Goal: Task Accomplishment & Management: Use online tool/utility

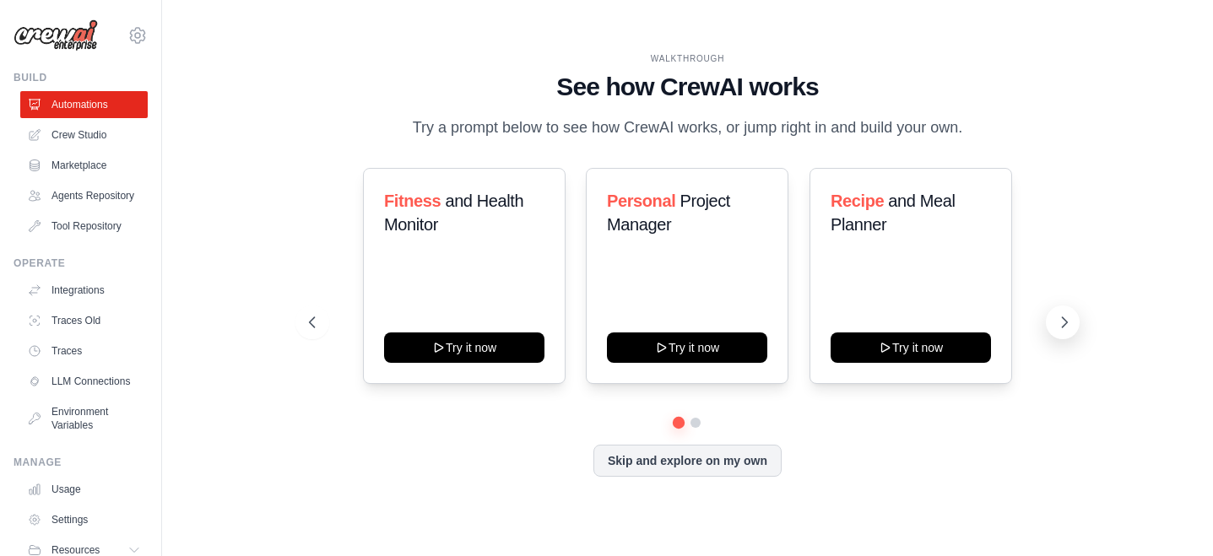
click at [1064, 317] on icon at bounding box center [1064, 322] width 17 height 17
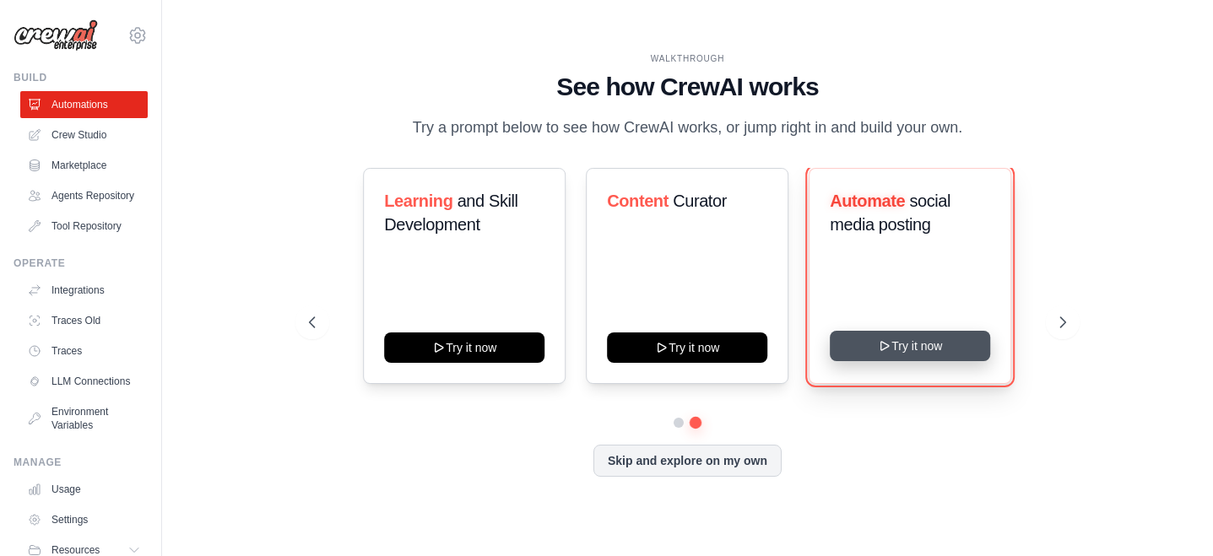
click at [919, 349] on button "Try it now" at bounding box center [911, 346] width 160 height 30
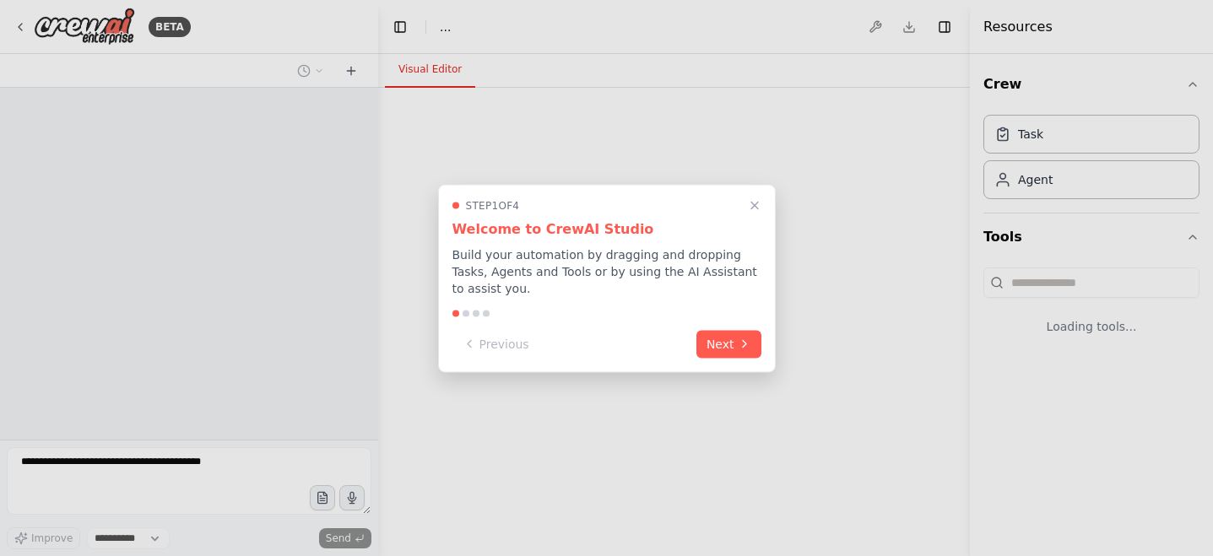
select select "****"
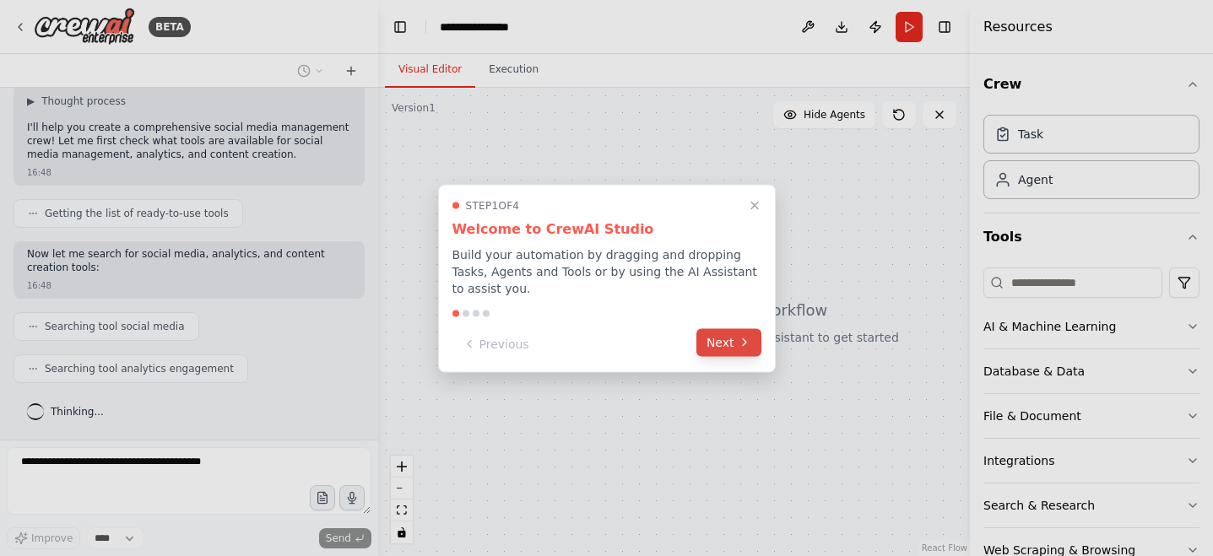
scroll to position [156, 0]
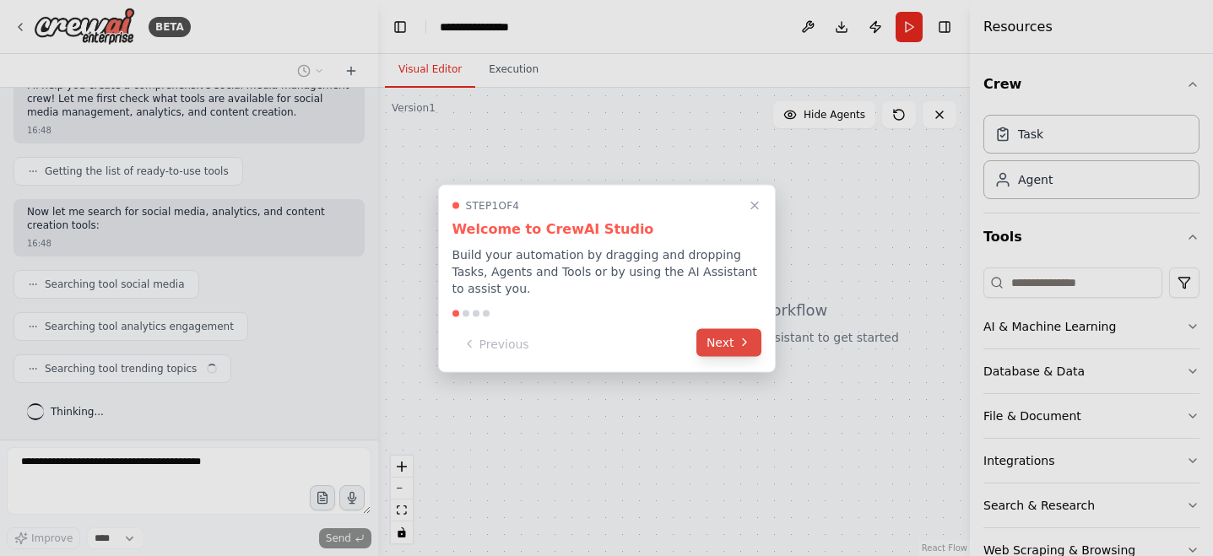
click at [734, 346] on button "Next" at bounding box center [728, 342] width 65 height 28
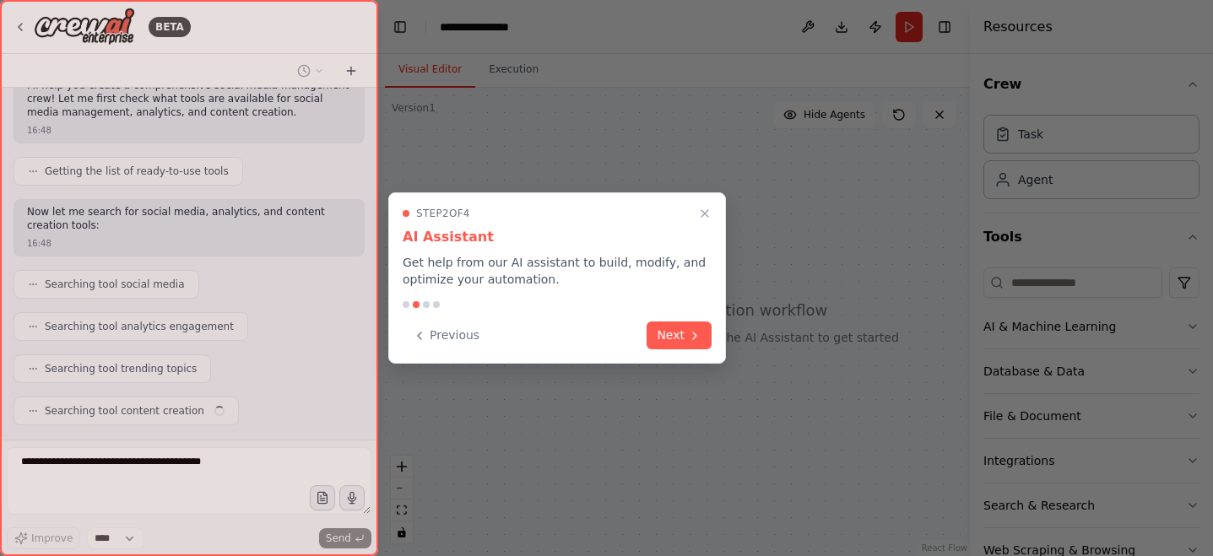
scroll to position [198, 0]
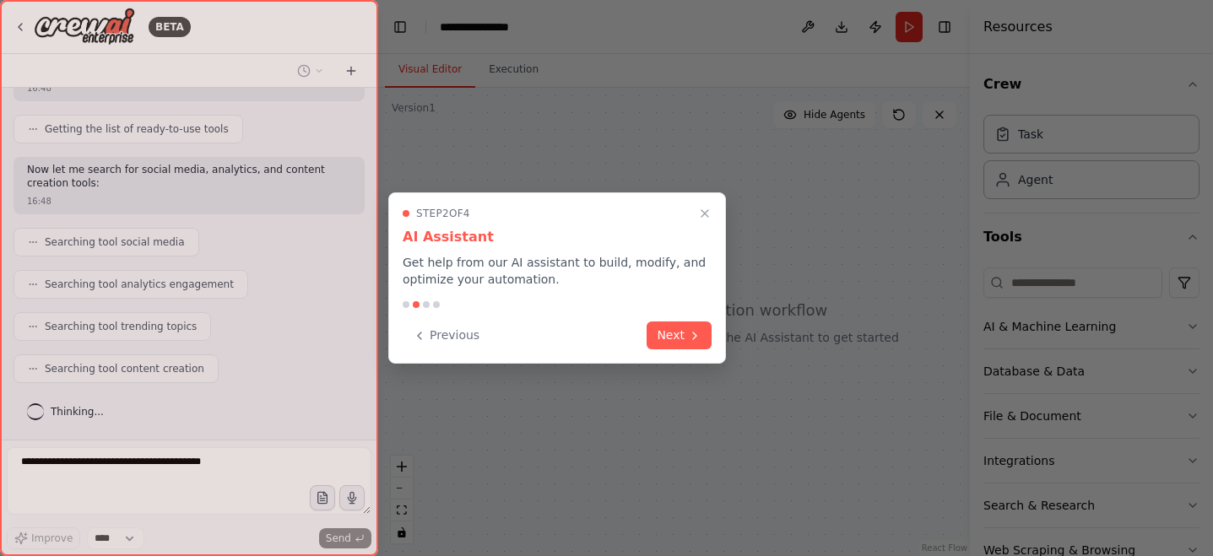
click at [734, 346] on div at bounding box center [606, 278] width 1213 height 556
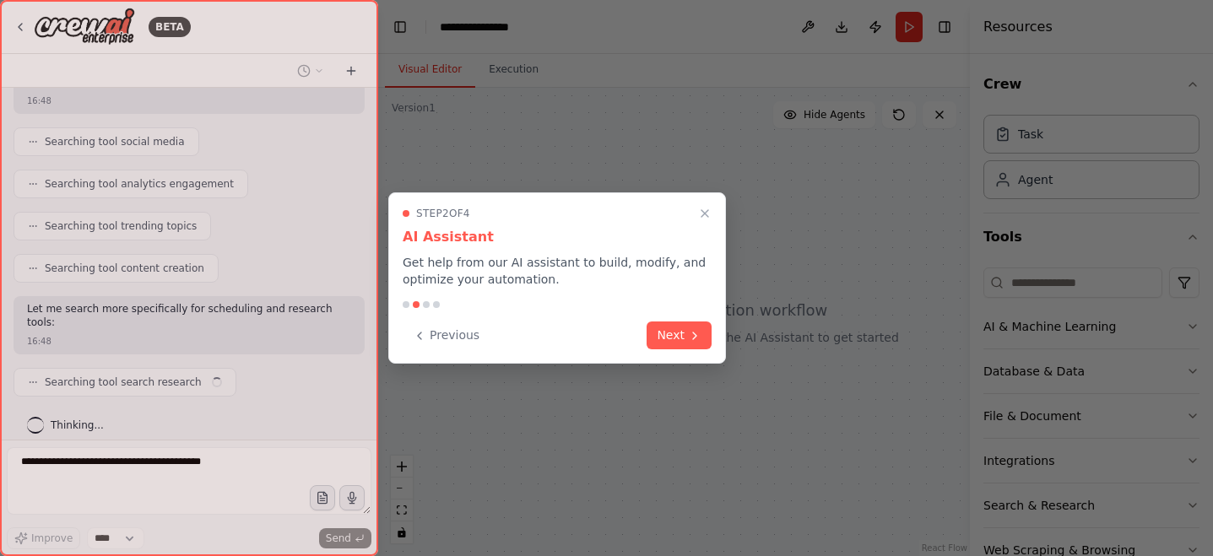
scroll to position [311, 0]
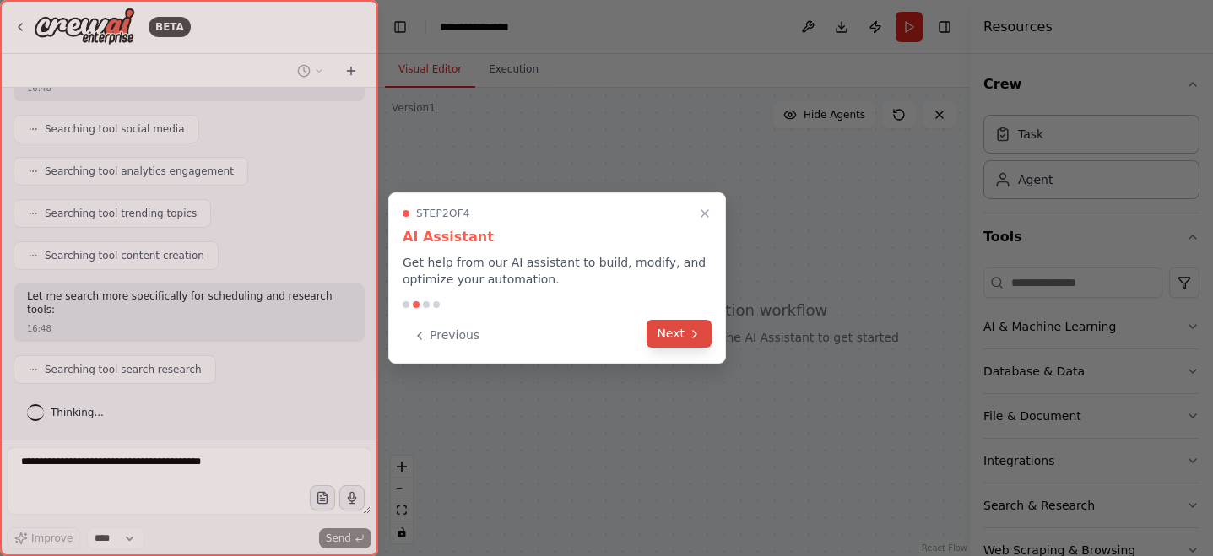
click at [672, 329] on button "Next" at bounding box center [679, 334] width 65 height 28
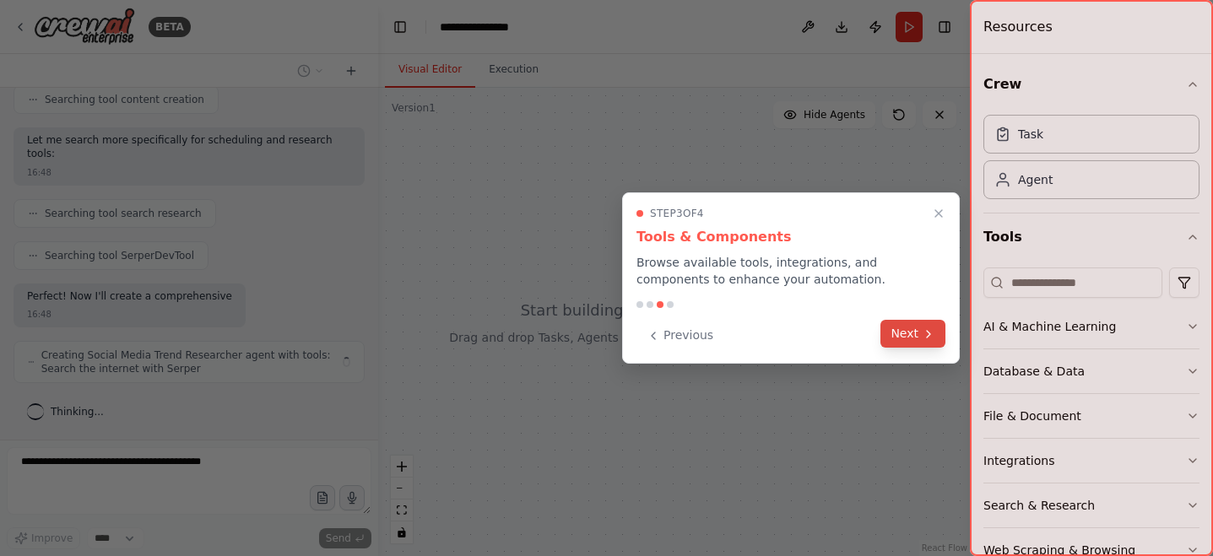
scroll to position [480, 0]
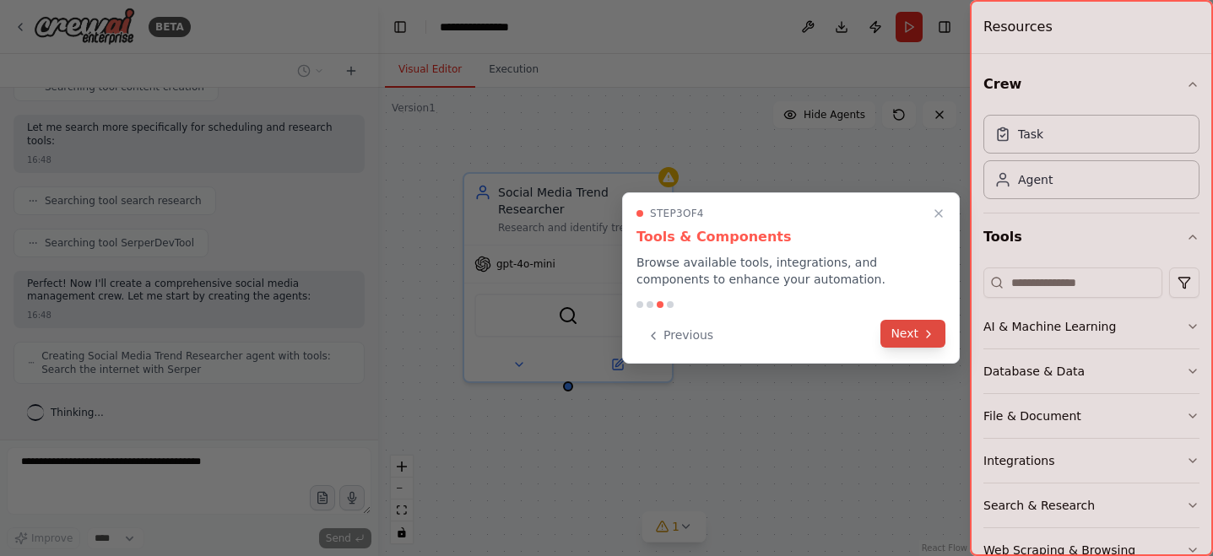
click at [928, 340] on icon at bounding box center [929, 335] width 14 height 14
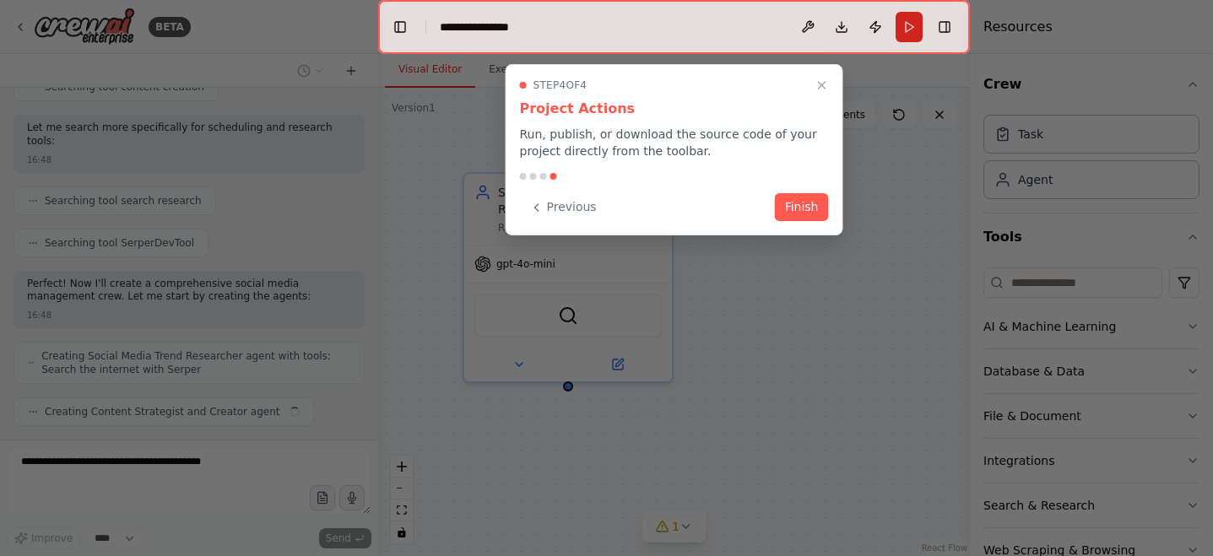
scroll to position [523, 0]
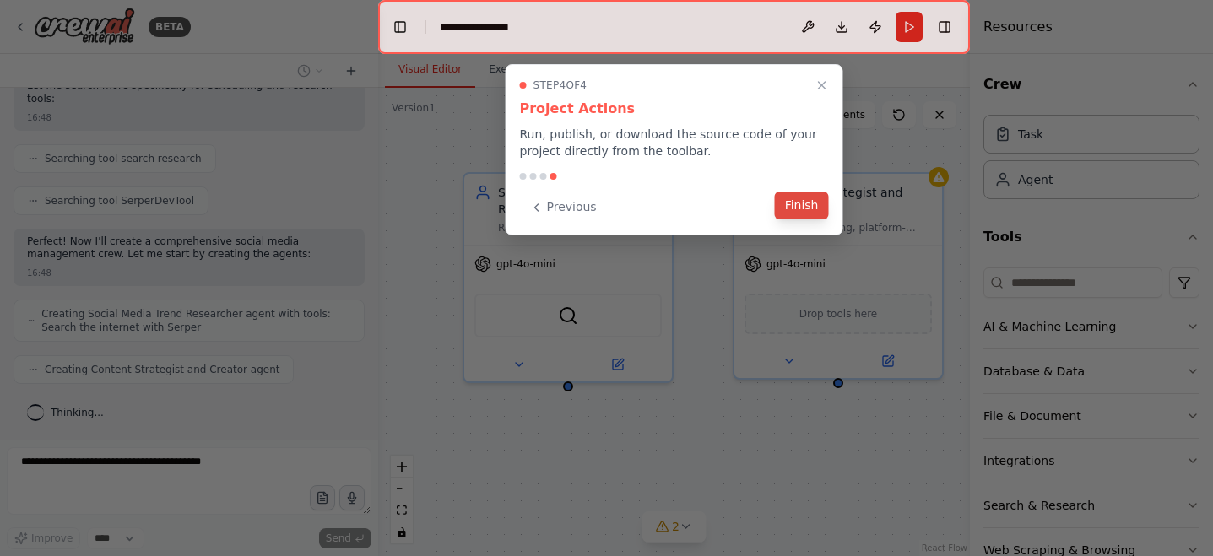
click at [804, 203] on button "Finish" at bounding box center [802, 206] width 54 height 28
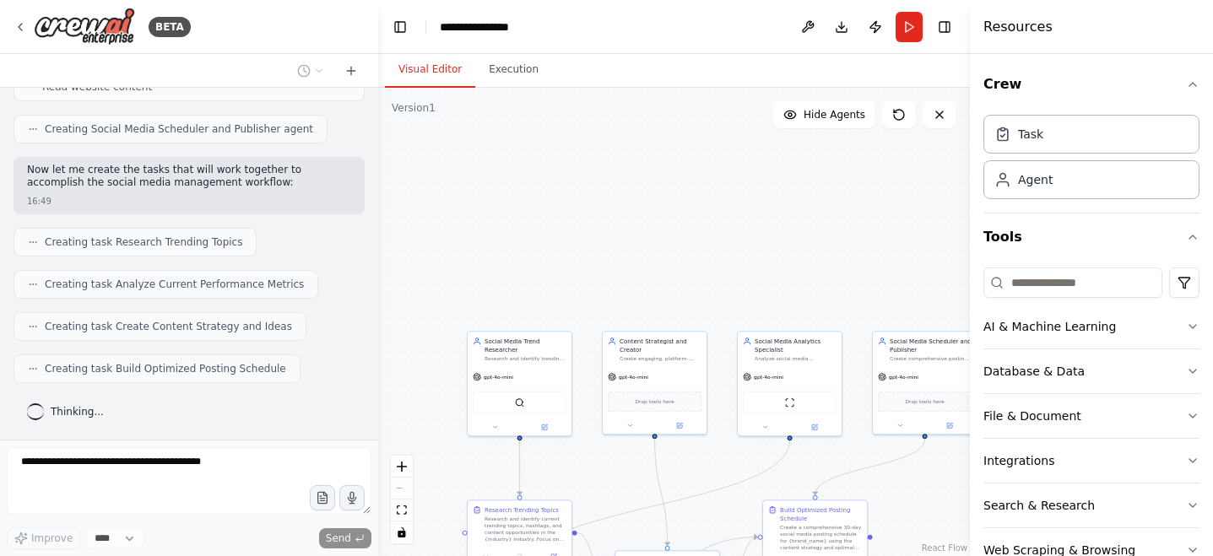
scroll to position [961, 0]
